Goal: Information Seeking & Learning: Learn about a topic

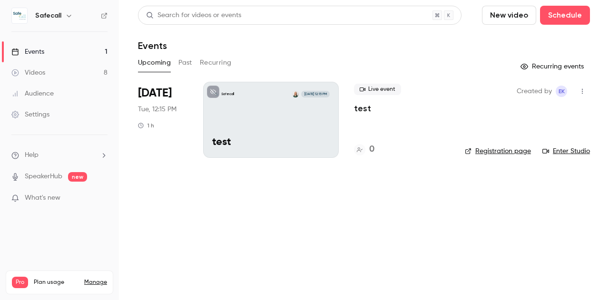
drag, startPoint x: 183, startPoint y: 65, endPoint x: 177, endPoint y: 66, distance: 5.3
click at [177, 66] on div "Upcoming Past Recurring" at bounding box center [364, 62] width 452 height 15
click at [186, 62] on button "Past" at bounding box center [185, 62] width 14 height 15
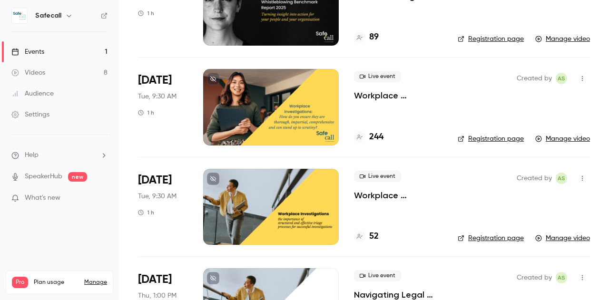
scroll to position [410, 0]
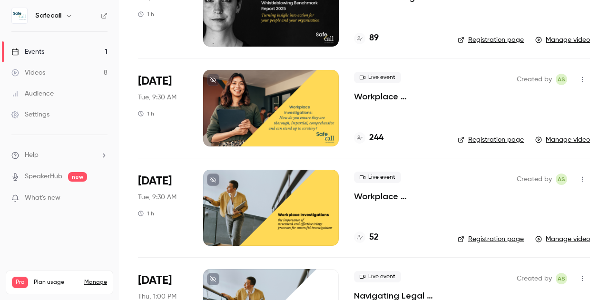
click at [360, 96] on p "Workplace investigations: how do you ensure they are thorough, impartial, and c…" at bounding box center [398, 96] width 88 height 11
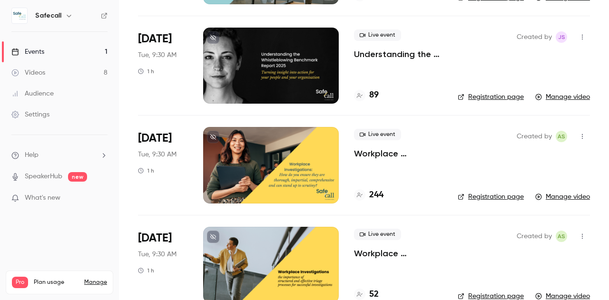
scroll to position [351, 0]
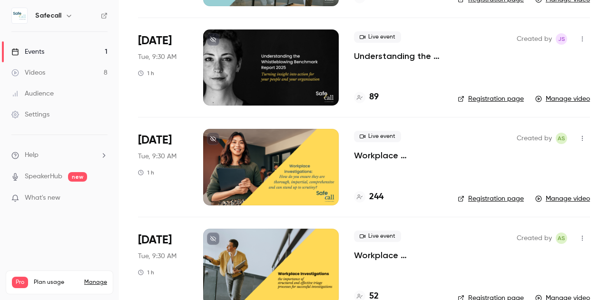
click at [483, 196] on link "Registration page" at bounding box center [491, 199] width 66 height 10
